Goal: Check status: Check status

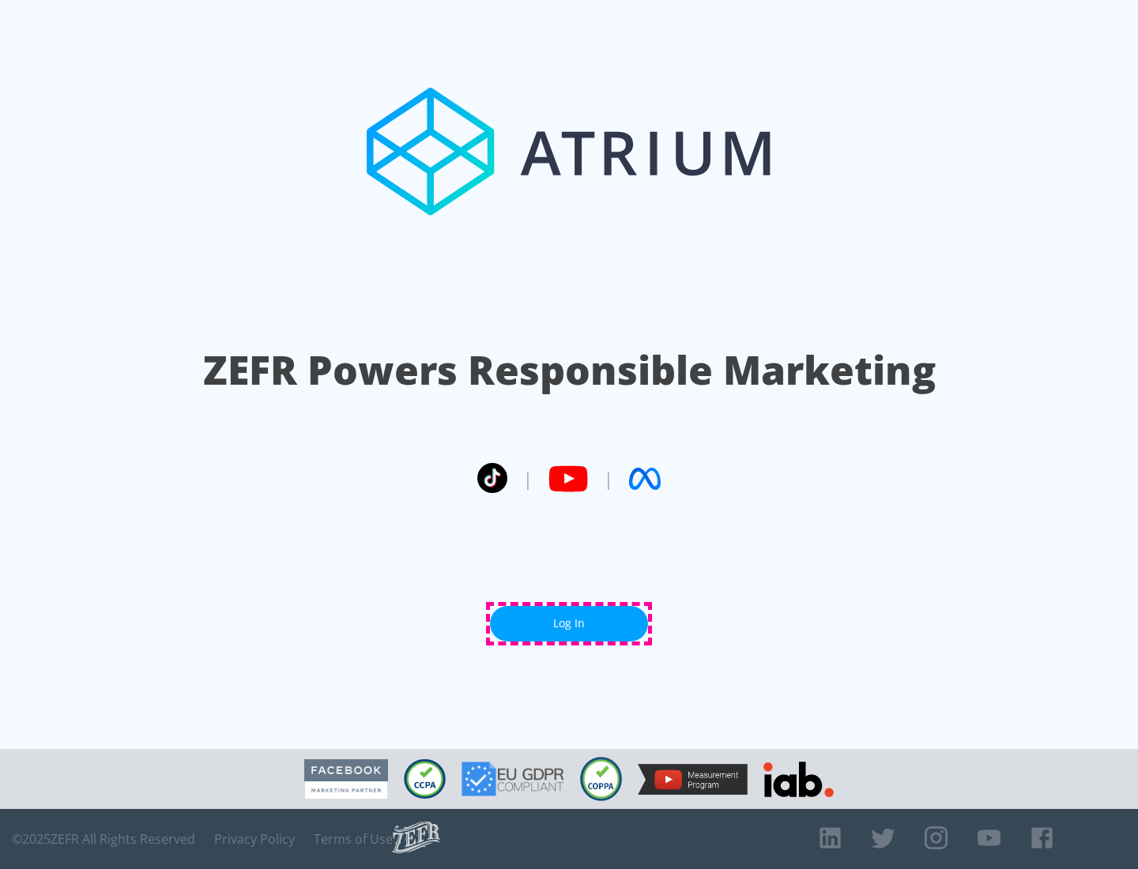
click at [569, 624] on link "Log In" at bounding box center [569, 624] width 158 height 36
